Goal: Use online tool/utility

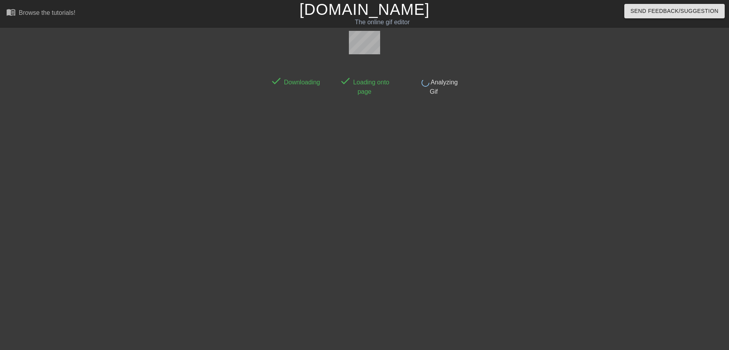
drag, startPoint x: 498, startPoint y: 98, endPoint x: 427, endPoint y: 62, distance: 79.0
click at [498, 98] on div at bounding box center [530, 148] width 117 height 234
click at [359, 81] on span "Loading onto page" at bounding box center [370, 87] width 38 height 16
click at [429, 85] on span "Analyzing Gif" at bounding box center [443, 87] width 29 height 16
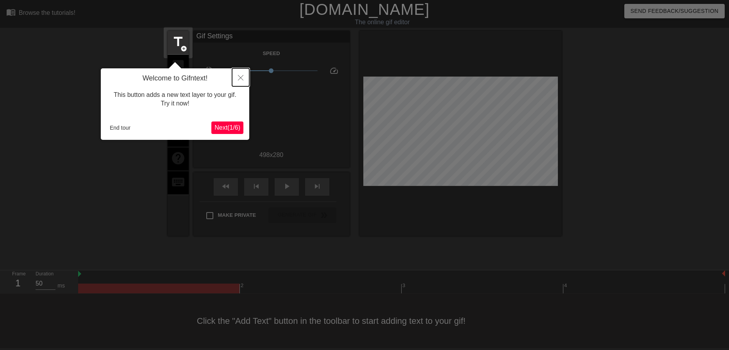
click at [242, 77] on icon "Close" at bounding box center [240, 77] width 5 height 5
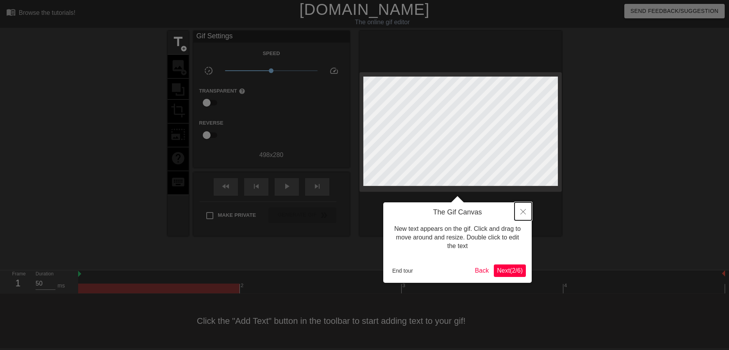
click at [528, 210] on button "Close" at bounding box center [522, 211] width 17 height 18
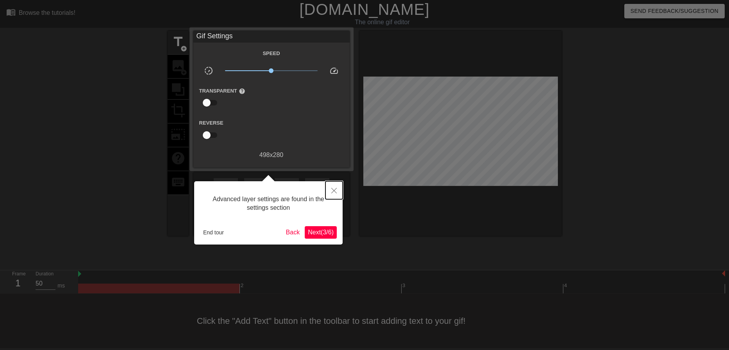
click at [339, 193] on button "Close" at bounding box center [333, 190] width 17 height 18
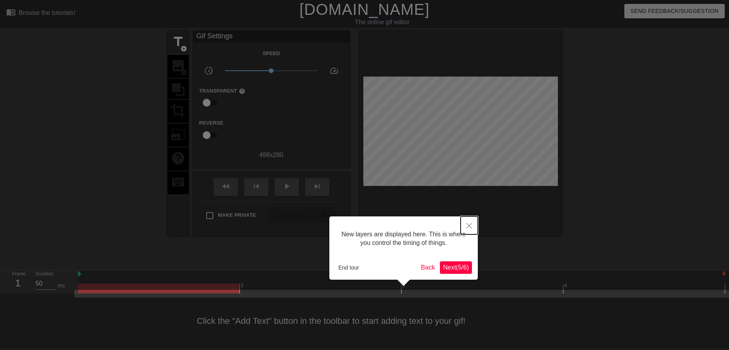
click at [475, 223] on button "Close" at bounding box center [469, 225] width 17 height 18
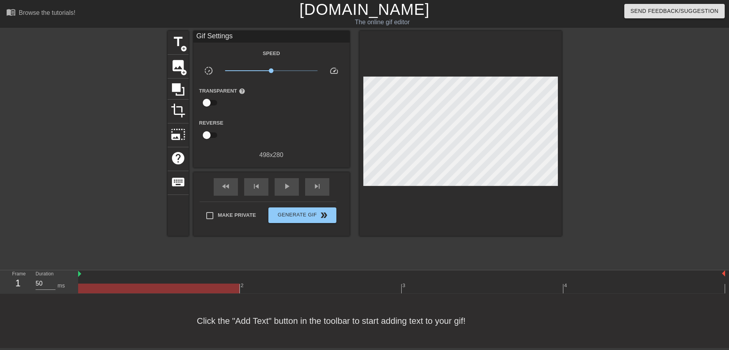
click at [215, 289] on div at bounding box center [158, 289] width 161 height 10
click at [230, 293] on div "2 3 4" at bounding box center [401, 281] width 647 height 23
drag, startPoint x: 77, startPoint y: 273, endPoint x: 195, endPoint y: 282, distance: 118.2
click at [195, 282] on div "2 3 4" at bounding box center [401, 281] width 647 height 23
